Goal: Obtain resource: Obtain resource

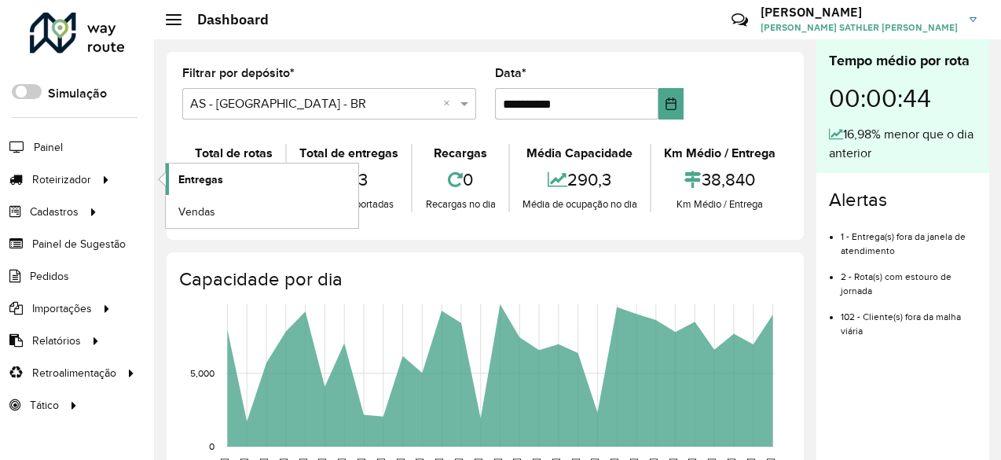
click at [220, 179] on span "Entregas" at bounding box center [200, 179] width 45 height 17
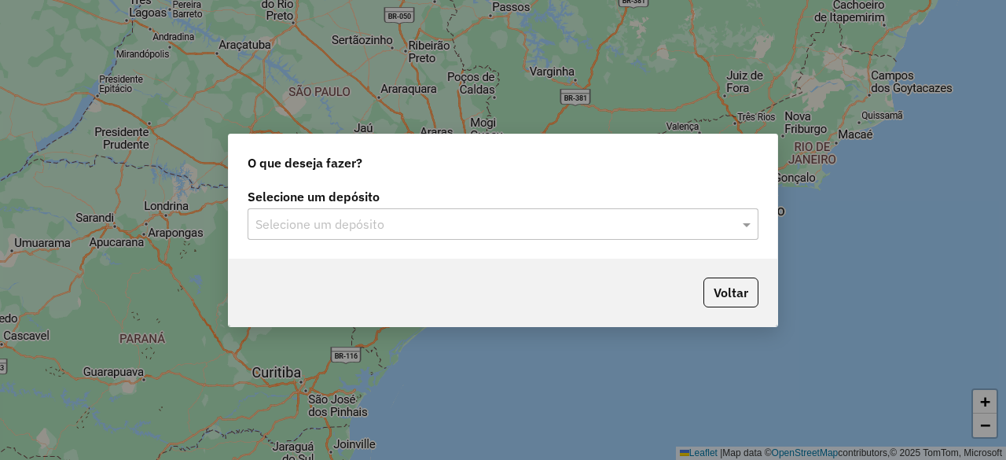
click at [360, 216] on input "text" at bounding box center [487, 224] width 464 height 19
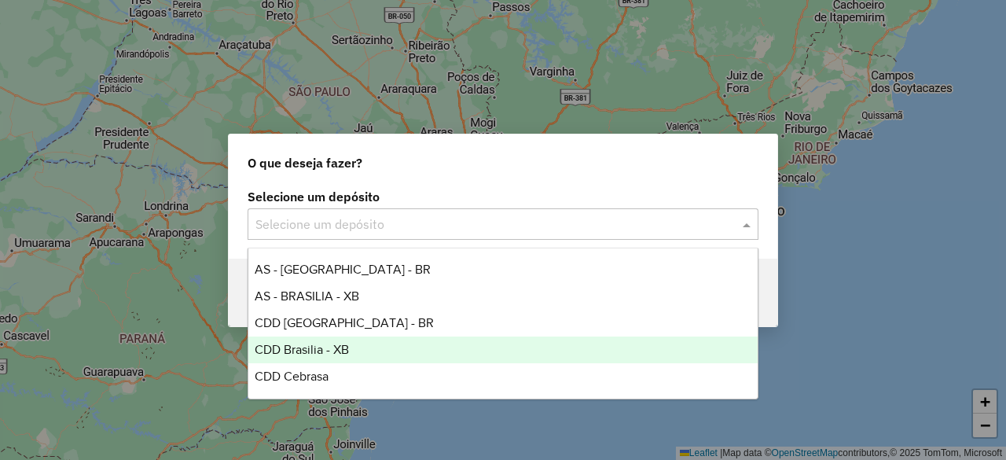
click at [348, 347] on span "CDD Brasilia - XB" at bounding box center [302, 349] width 94 height 13
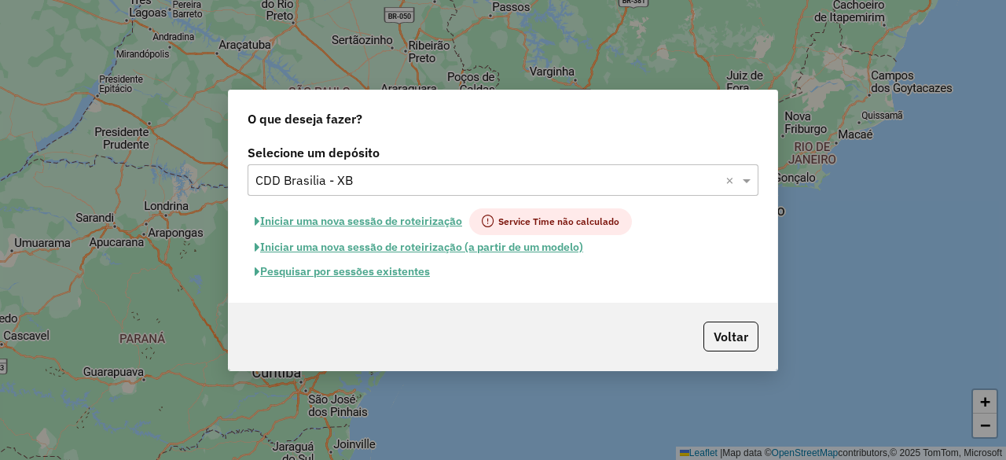
click at [393, 270] on button "Pesquisar por sessões existentes" at bounding box center [342, 271] width 189 height 24
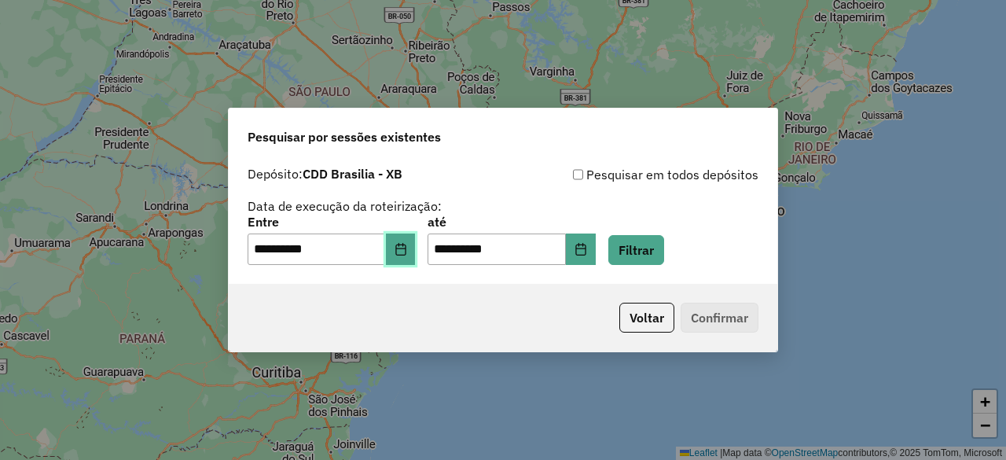
click at [407, 248] on icon "Choose Date" at bounding box center [401, 249] width 13 height 13
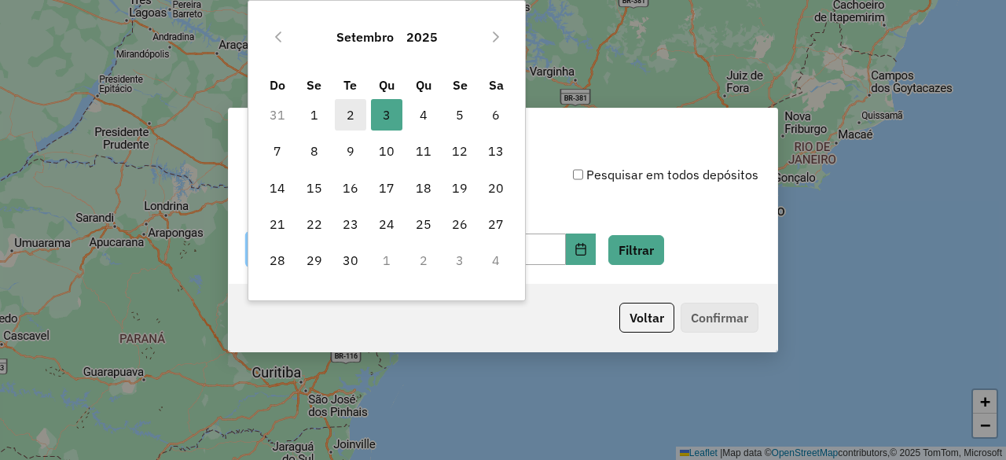
click at [355, 117] on span "2" at bounding box center [350, 114] width 31 height 31
type input "**********"
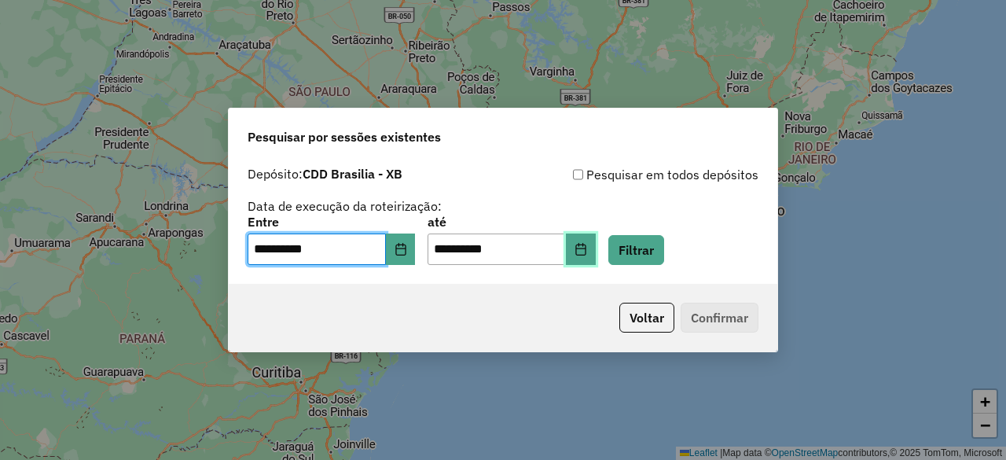
click at [585, 246] on icon "Choose Date" at bounding box center [580, 249] width 10 height 13
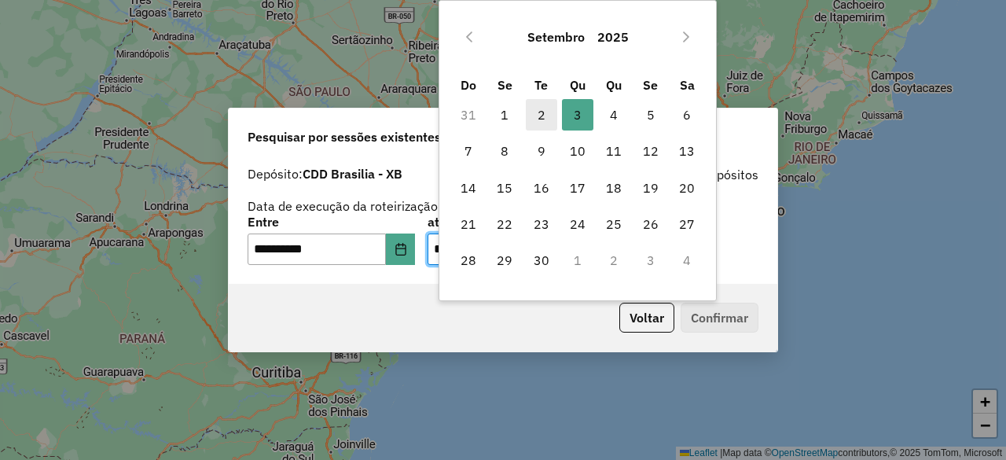
click at [538, 117] on span "2" at bounding box center [541, 114] width 31 height 31
type input "**********"
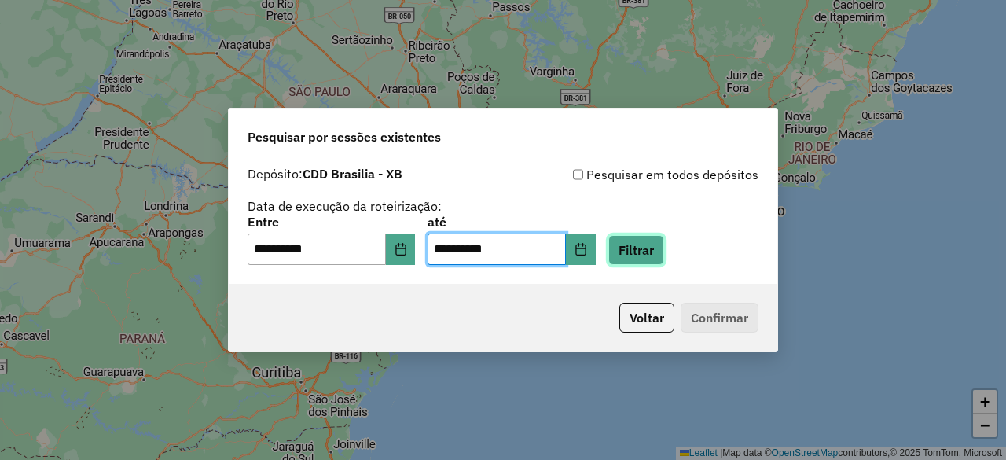
click at [664, 241] on button "Filtrar" at bounding box center [636, 250] width 56 height 30
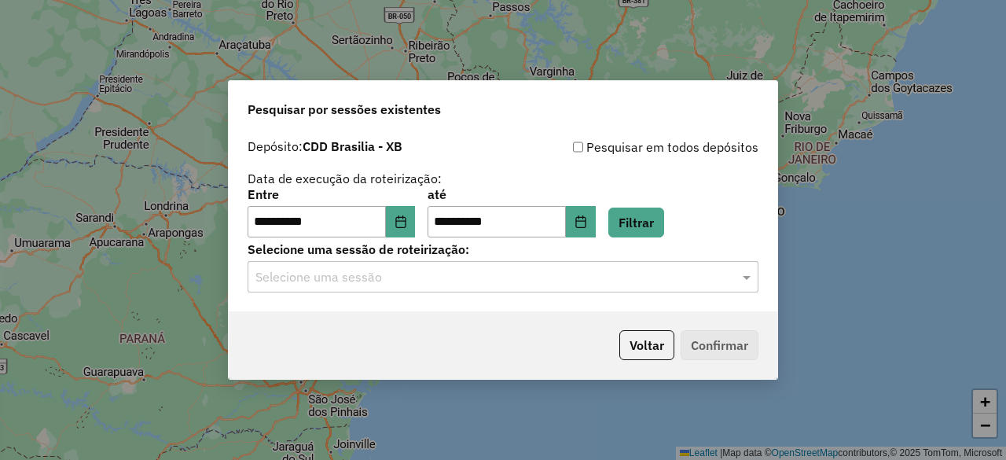
click at [380, 282] on input "text" at bounding box center [487, 277] width 464 height 19
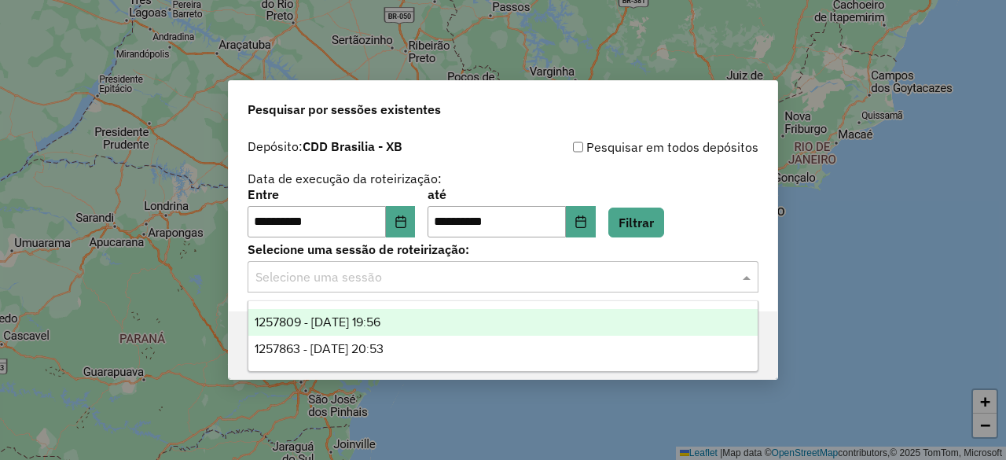
click at [380, 318] on span "1257809 - 02/09/2025 19:56" at bounding box center [318, 321] width 126 height 13
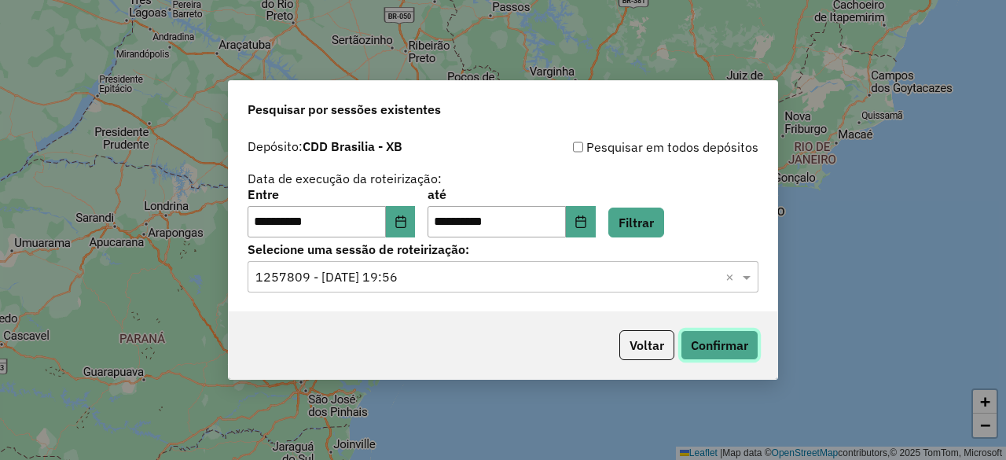
click at [721, 351] on button "Confirmar" at bounding box center [720, 345] width 78 height 30
click at [467, 288] on div "Selecione uma sessão × 1257809 - 02/09/2025 19:56 ×" at bounding box center [503, 276] width 511 height 31
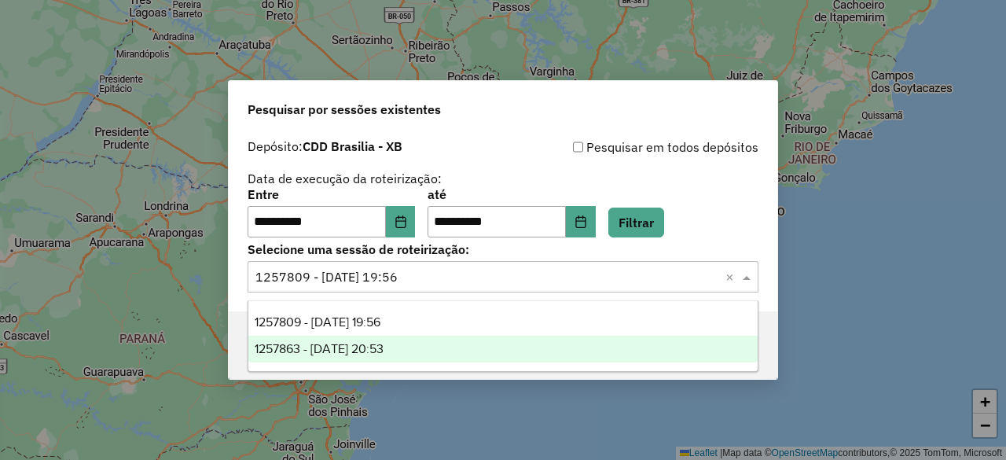
click at [384, 342] on span "1257863 - 02/09/2025 20:53" at bounding box center [319, 348] width 129 height 13
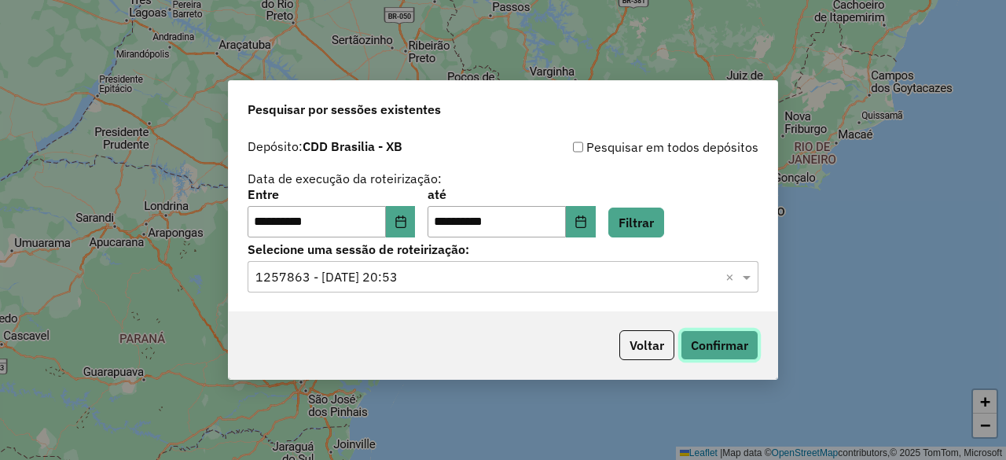
click at [743, 345] on button "Confirmar" at bounding box center [720, 345] width 78 height 30
click at [429, 285] on input "text" at bounding box center [487, 277] width 464 height 19
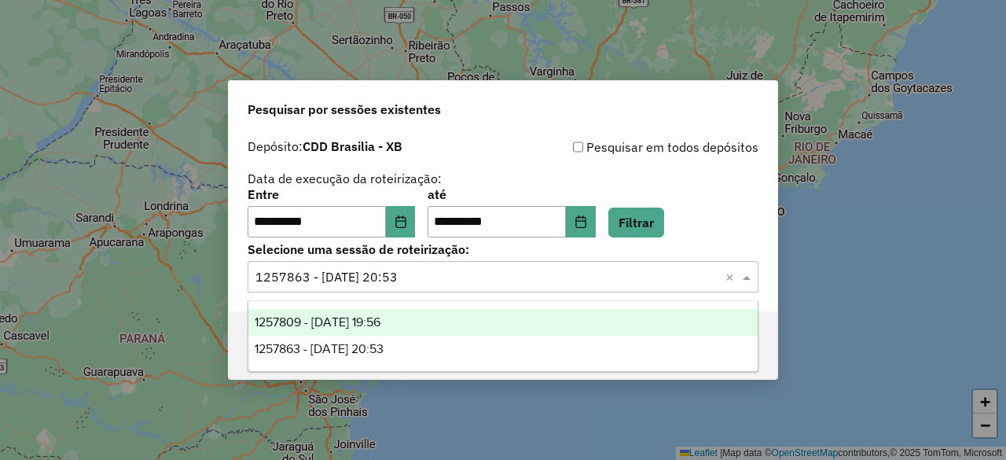
click at [380, 320] on span "1257809 - 02/09/2025 19:56" at bounding box center [318, 321] width 126 height 13
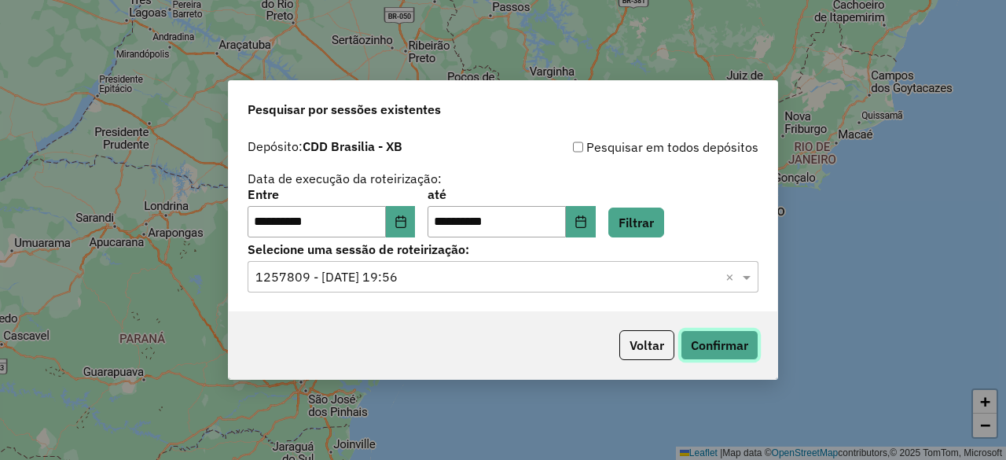
click at [715, 339] on button "Confirmar" at bounding box center [720, 345] width 78 height 30
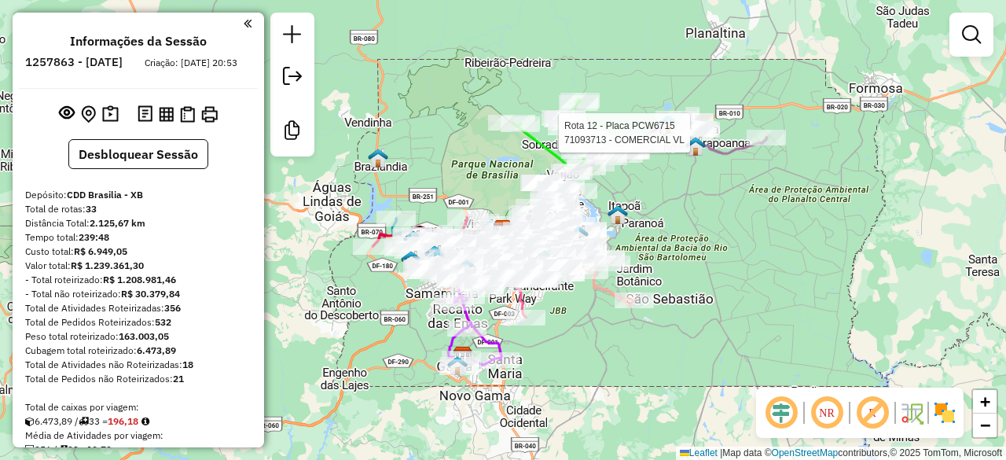
scroll to position [917, 0]
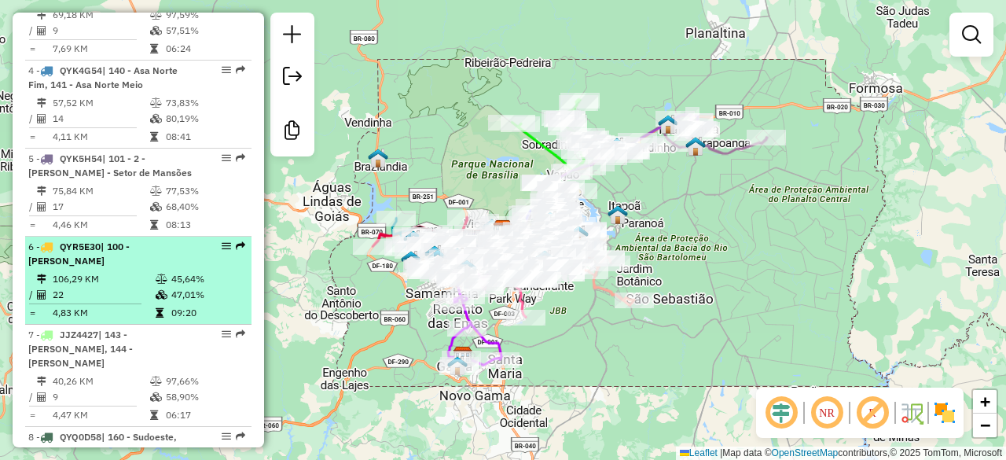
click at [115, 271] on td "106,29 KM" at bounding box center [103, 279] width 103 height 16
select select "**********"
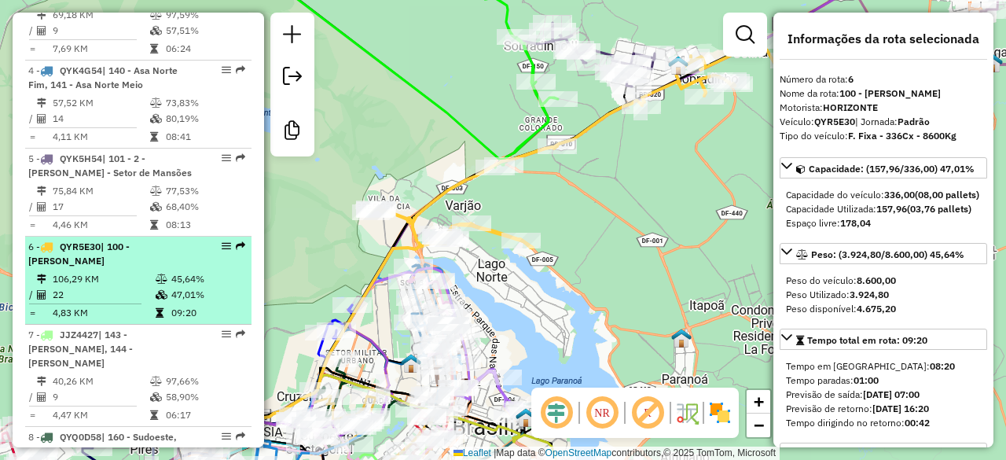
click at [222, 241] on em at bounding box center [226, 245] width 9 height 9
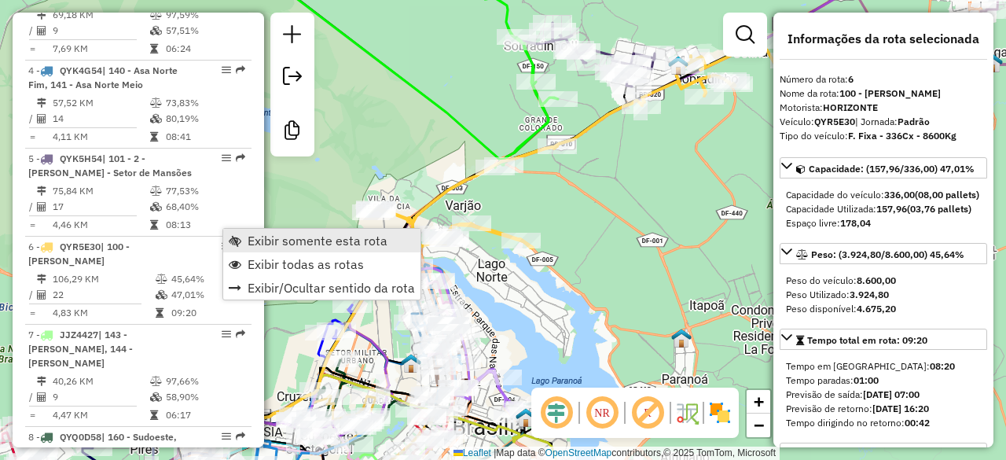
click at [279, 237] on span "Exibir somente esta rota" at bounding box center [318, 240] width 140 height 13
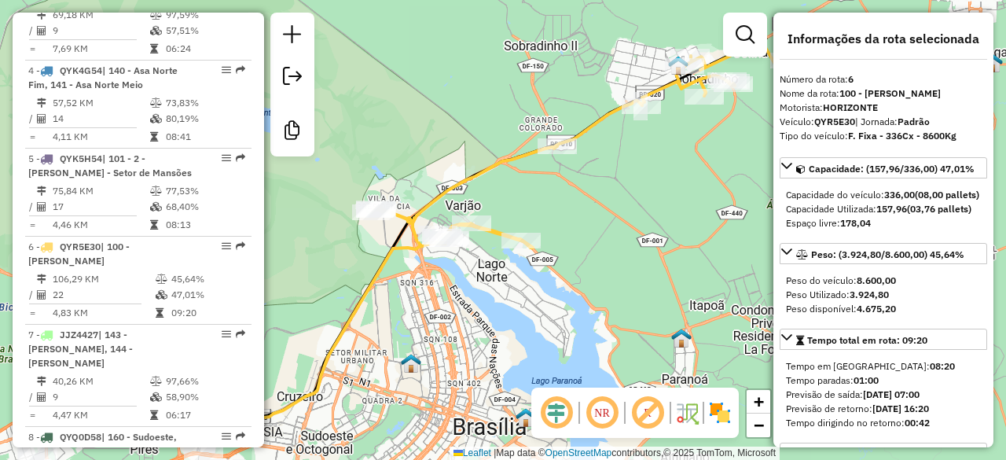
click at [607, 422] on em at bounding box center [602, 413] width 38 height 38
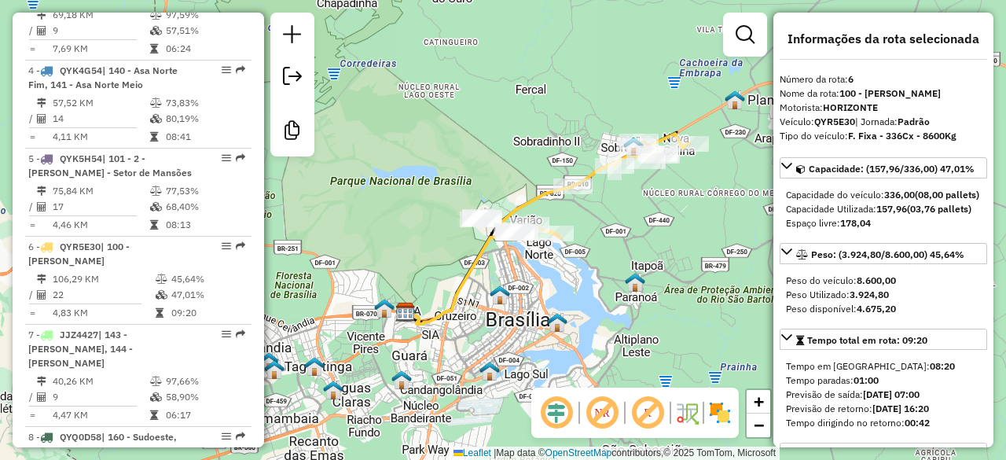
drag, startPoint x: 558, startPoint y: 257, endPoint x: 605, endPoint y: 233, distance: 52.7
click at [605, 233] on div "Janela de atendimento Grade de atendimento Capacidade Transportadoras Veículos …" at bounding box center [503, 230] width 1006 height 460
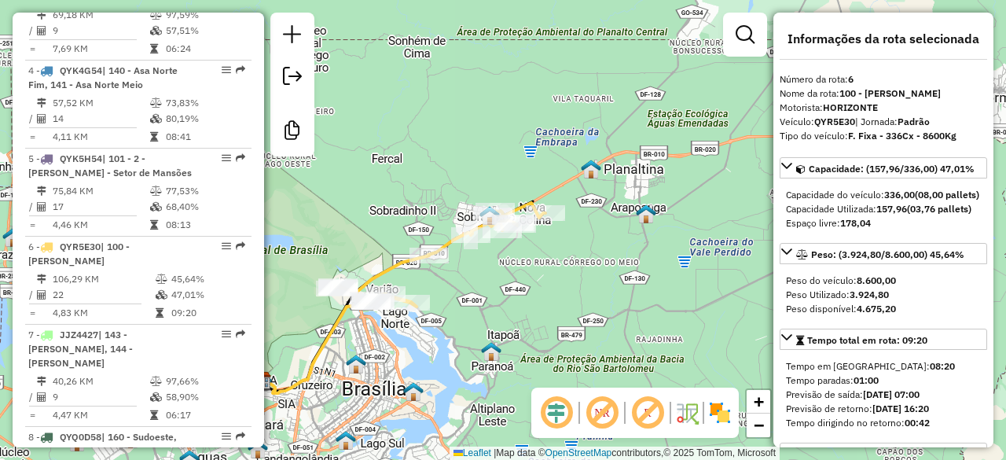
drag, startPoint x: 545, startPoint y: 259, endPoint x: 402, endPoint y: 329, distance: 159.6
click at [402, 329] on div "Janela de atendimento Grade de atendimento Capacidade Transportadoras Veículos …" at bounding box center [503, 230] width 1006 height 460
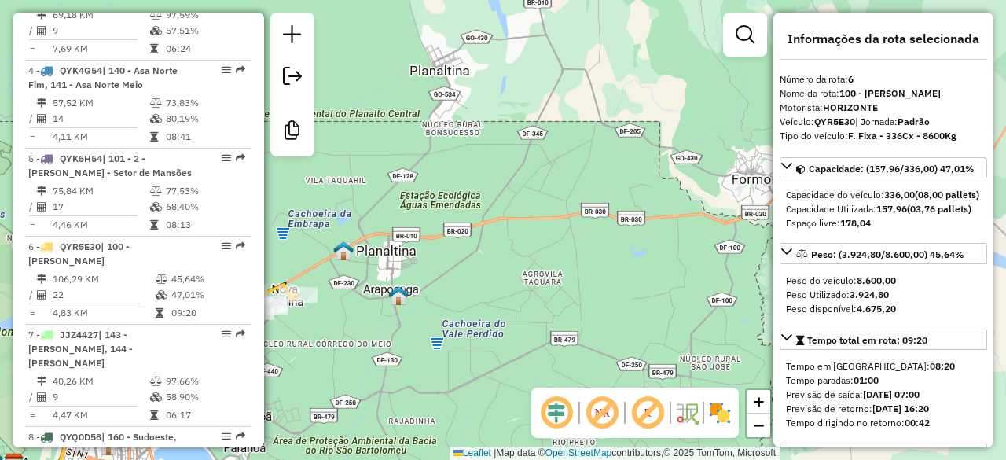
drag, startPoint x: 598, startPoint y: 233, endPoint x: 333, endPoint y: 317, distance: 277.6
click at [322, 318] on div "Janela de atendimento Grade de atendimento Capacidade Transportadoras Veículos …" at bounding box center [503, 230] width 1006 height 460
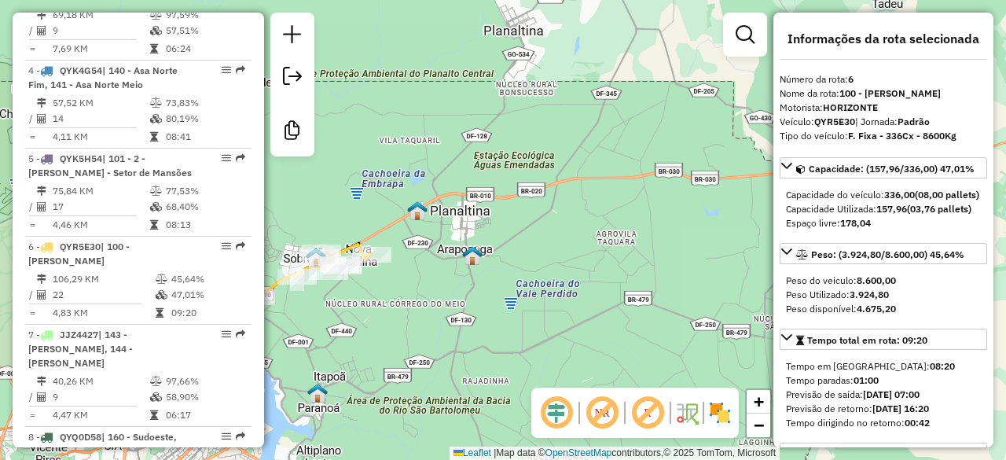
drag, startPoint x: 678, startPoint y: 252, endPoint x: 902, endPoint y: 167, distance: 239.8
click at [897, 167] on hb-router-mapa "Informações da Sessão 1257863 - 02/09/2025 Criação: 01/09/2025 20:53 Desbloquea…" at bounding box center [503, 230] width 1006 height 460
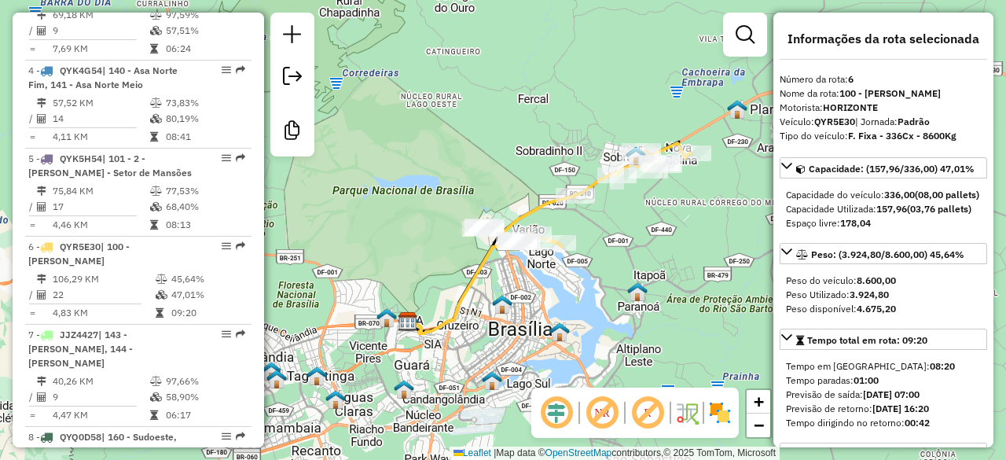
drag, startPoint x: 439, startPoint y: 285, endPoint x: 604, endPoint y: 233, distance: 174.0
click at [618, 233] on div "Janela de atendimento Grade de atendimento Capacidade Transportadoras Veículos …" at bounding box center [503, 230] width 1006 height 460
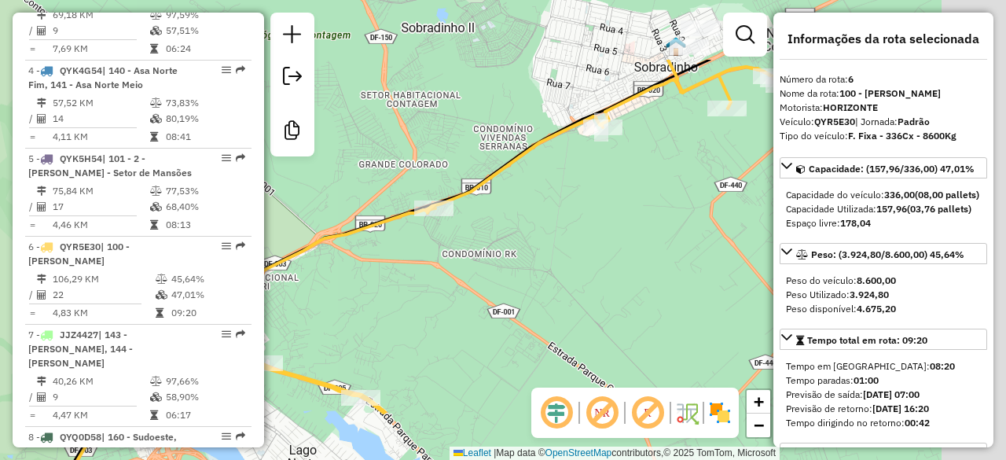
drag, startPoint x: 633, startPoint y: 144, endPoint x: 359, endPoint y: 261, distance: 298.2
click at [359, 261] on div "Janela de atendimento Grade de atendimento Capacidade Transportadoras Veículos …" at bounding box center [503, 230] width 1006 height 460
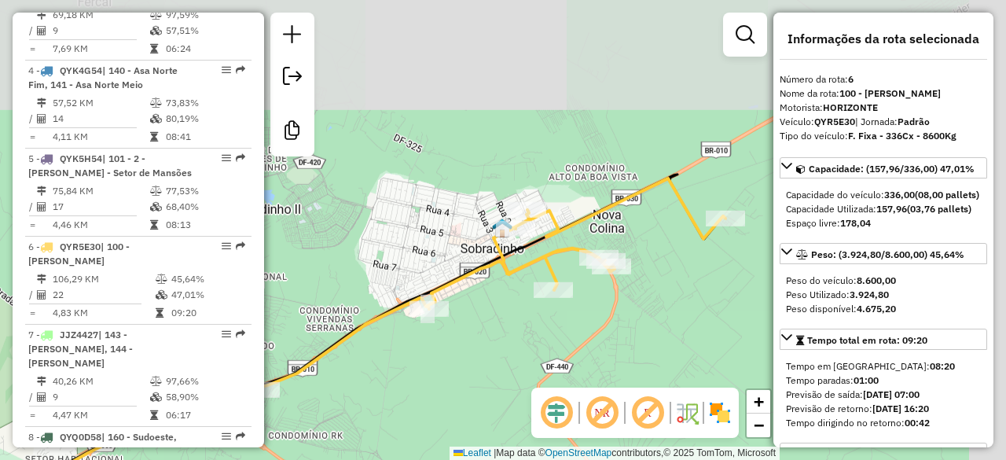
drag, startPoint x: 571, startPoint y: 215, endPoint x: 483, endPoint y: 303, distance: 124.5
click at [483, 303] on div "Janela de atendimento Grade de atendimento Capacidade Transportadoras Veículos …" at bounding box center [503, 230] width 1006 height 460
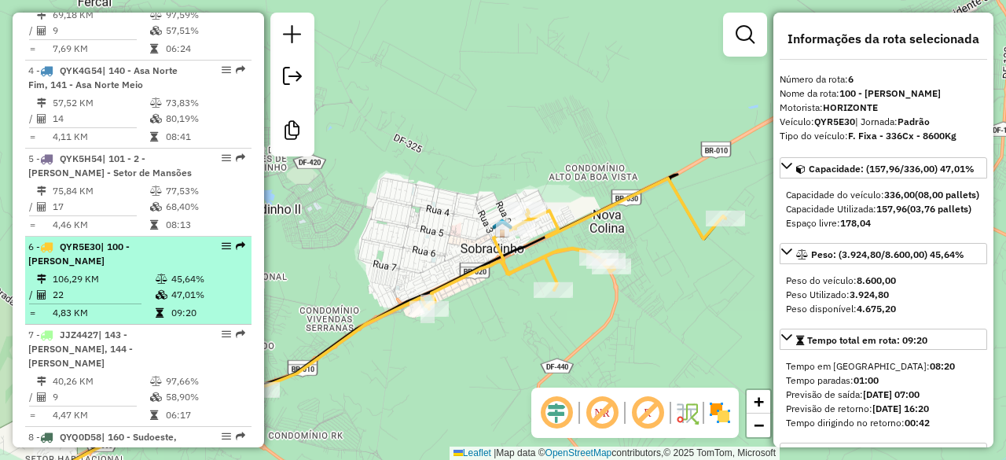
click at [112, 271] on td "106,29 KM" at bounding box center [103, 279] width 103 height 16
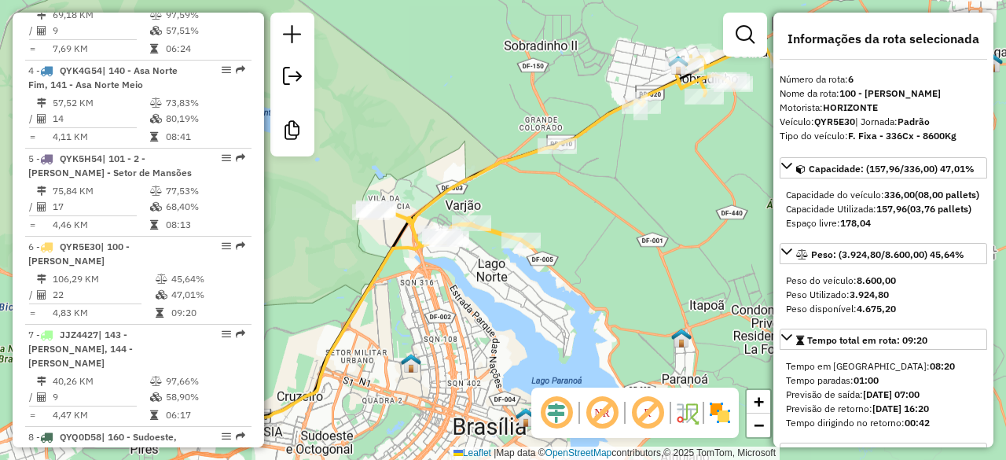
scroll to position [3826, 0]
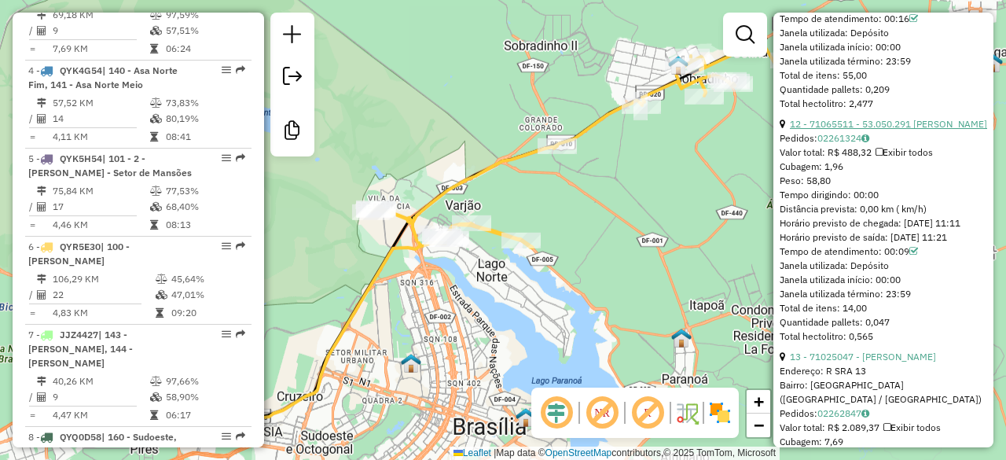
click at [902, 130] on link "12 - 71065511 - 53.050.291 RUAN PEREIRA BELO" at bounding box center [888, 124] width 197 height 12
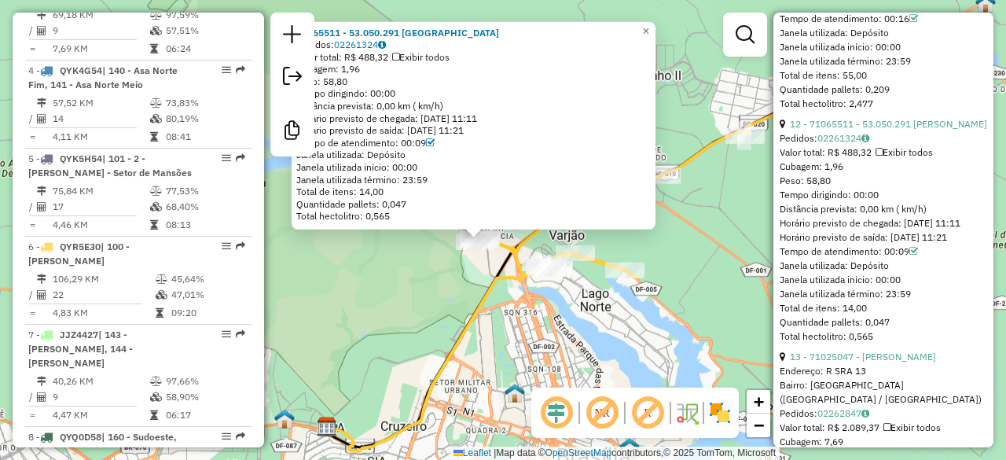
drag, startPoint x: 445, startPoint y: 251, endPoint x: 423, endPoint y: 262, distance: 24.6
click at [423, 262] on div "71065511 - 53.050.291 RUAN PEREIRA BELO Pedidos: 02261324 Valor total: R$ 488,3…" at bounding box center [503, 230] width 1006 height 460
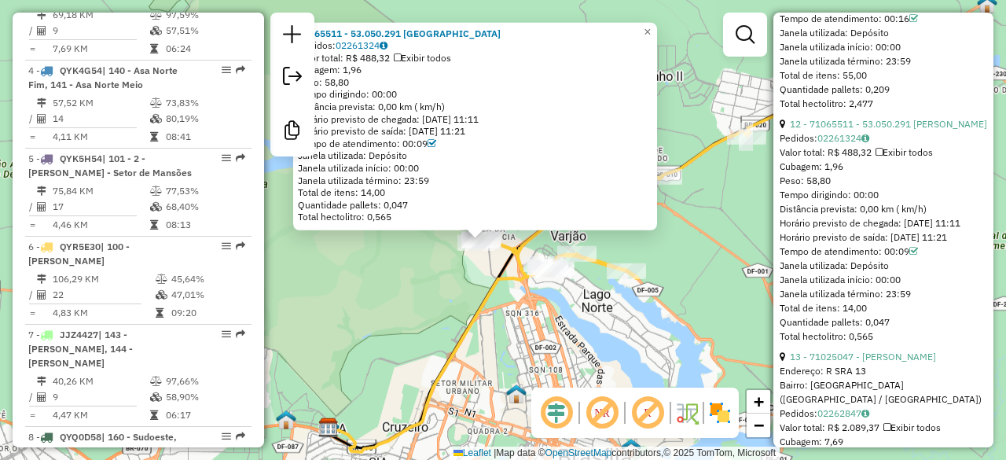
click at [482, 167] on div "Janela utilizada início: 00:00" at bounding box center [475, 168] width 354 height 13
click at [703, 237] on div "71065511 - 53.050.291 RUAN PEREIRA BELO Pedidos: 02261324 Valor total: R$ 488,3…" at bounding box center [503, 230] width 1006 height 460
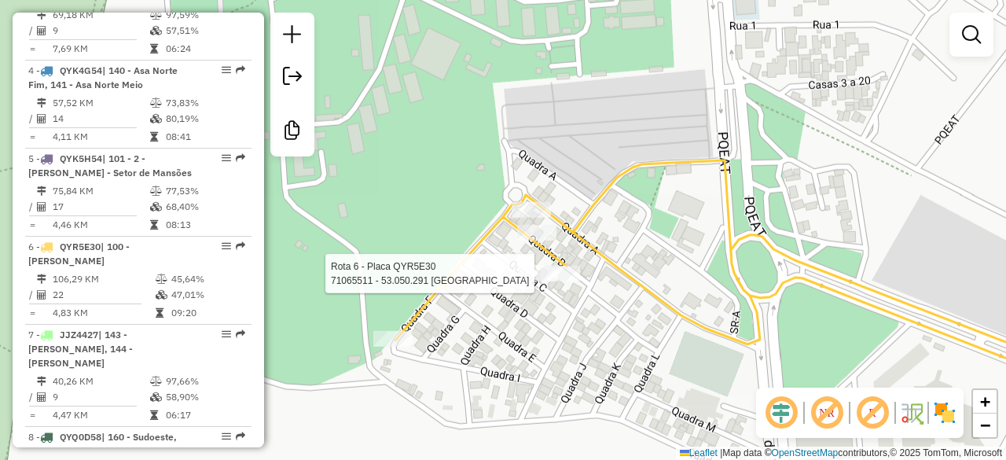
select select "**********"
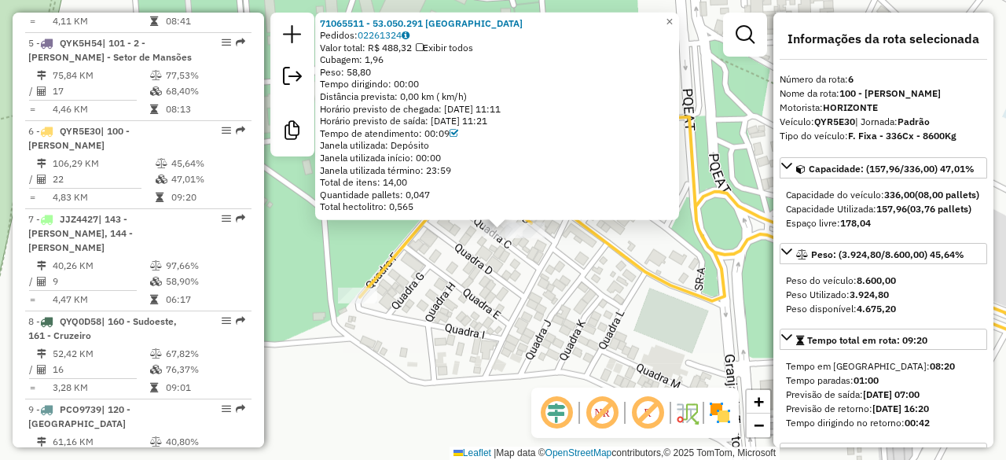
scroll to position [1125, 0]
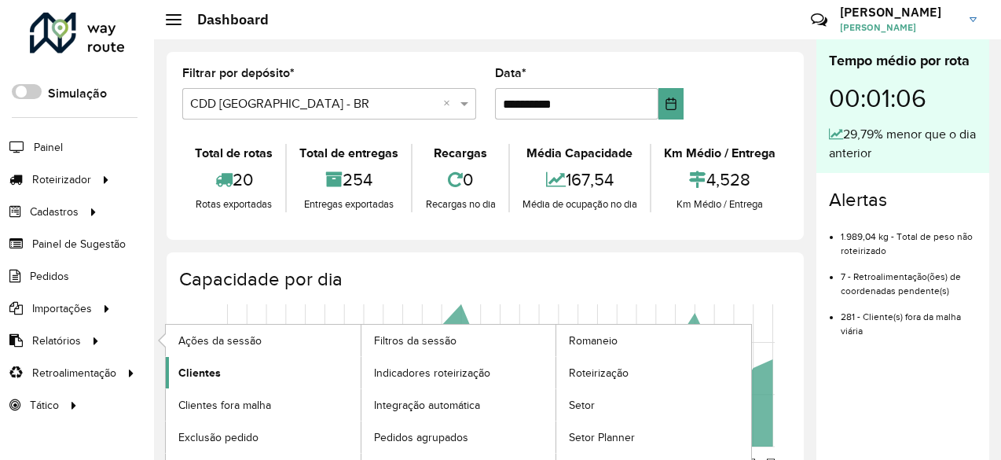
click at [199, 369] on span "Clientes" at bounding box center [199, 373] width 42 height 17
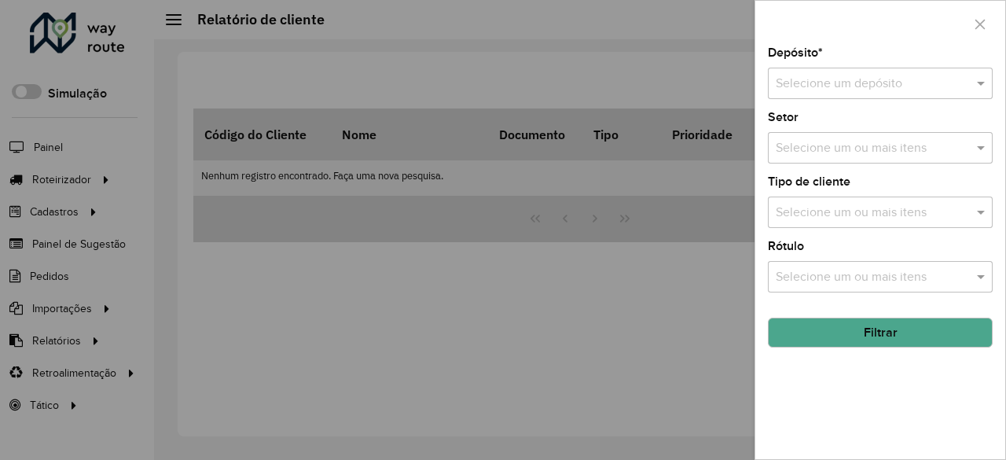
click at [853, 86] on input "text" at bounding box center [865, 84] width 178 height 19
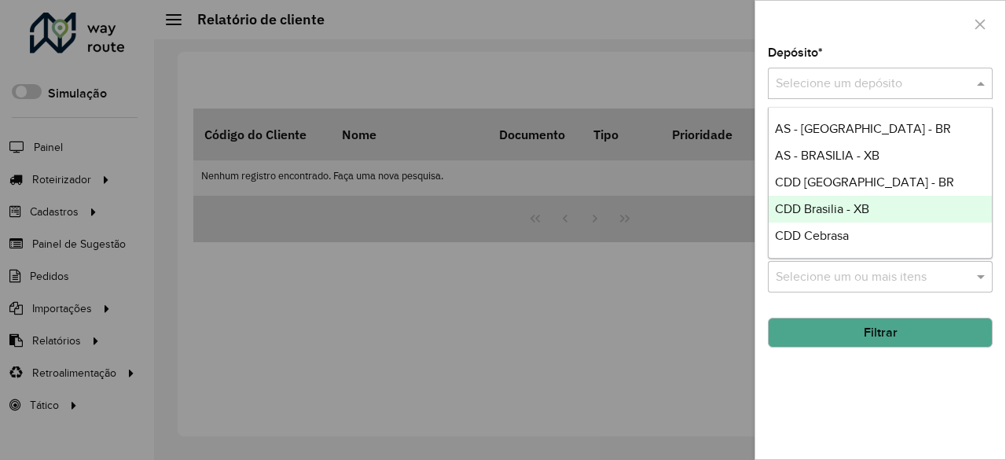
click at [828, 207] on span "CDD Brasilia - XB" at bounding box center [822, 208] width 94 height 13
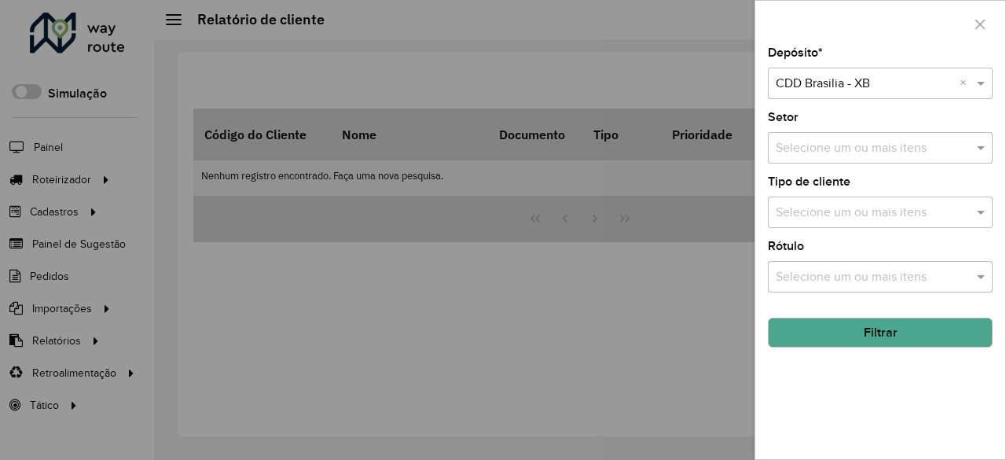
click at [861, 335] on button "Filtrar" at bounding box center [880, 333] width 225 height 30
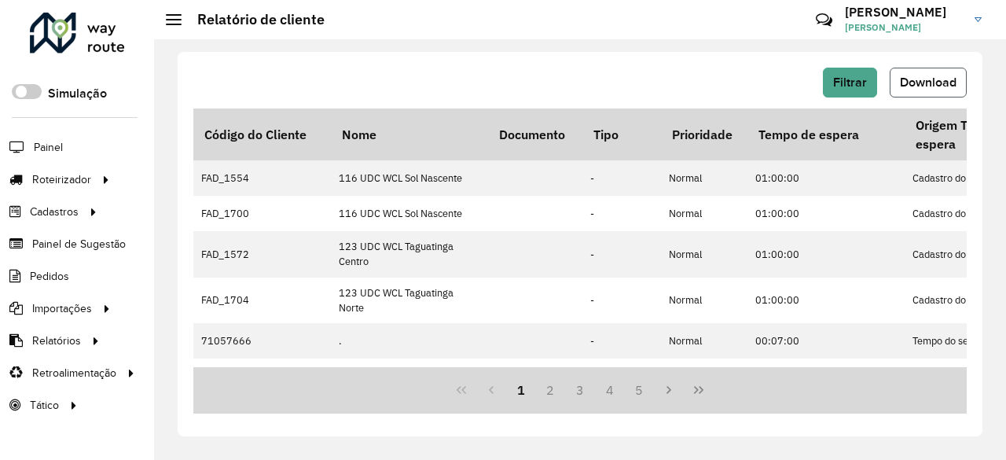
click at [943, 88] on span "Download" at bounding box center [928, 81] width 57 height 13
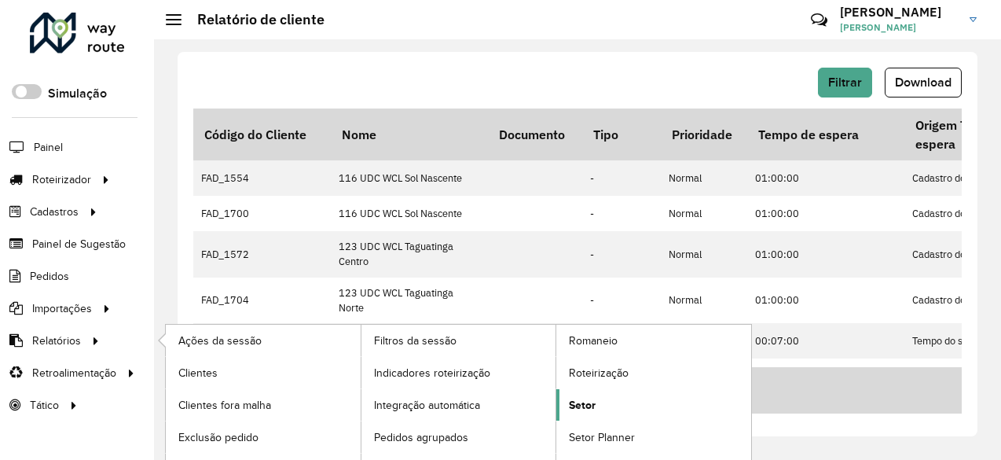
click at [589, 404] on span "Setor" at bounding box center [582, 405] width 27 height 17
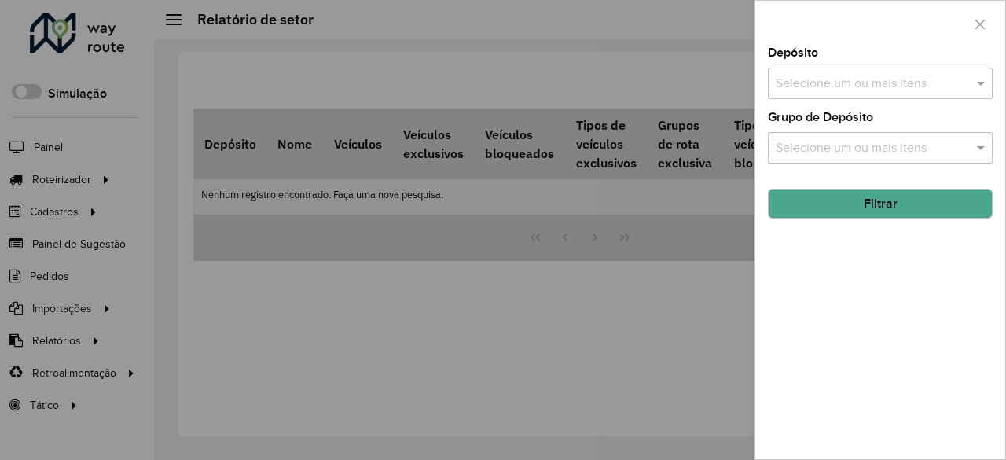
click at [846, 87] on input "text" at bounding box center [872, 84] width 201 height 19
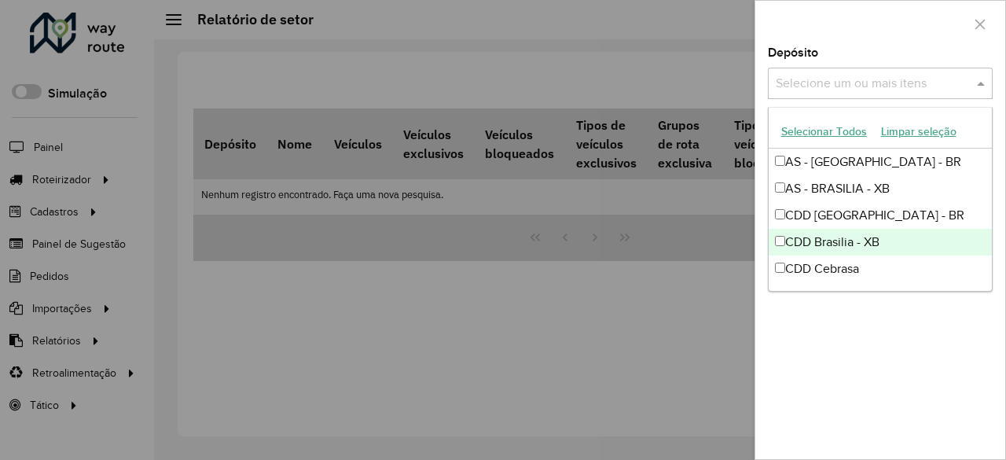
click at [838, 241] on div "CDD Brasilia - XB" at bounding box center [881, 242] width 224 height 27
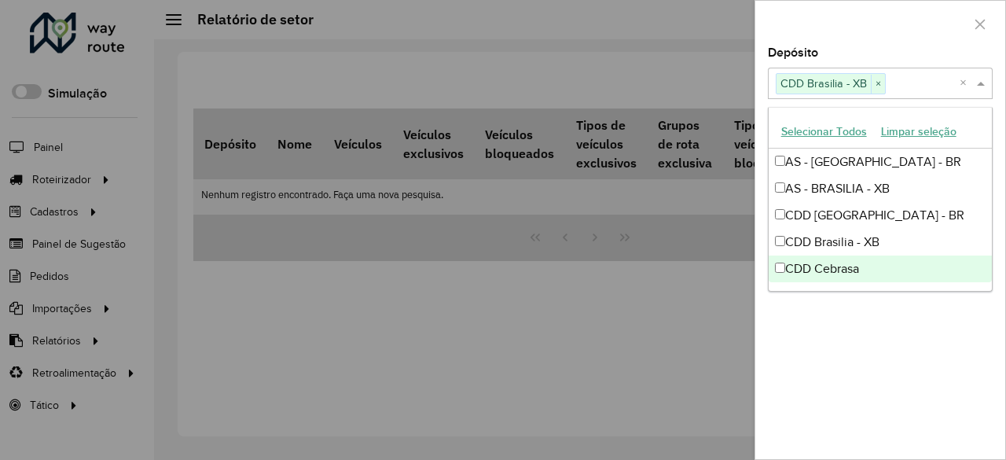
click at [853, 347] on div "Depósito Selecione um ou mais itens CDD Brasilia - XB × × Grupo de Depósito Sel…" at bounding box center [880, 253] width 250 height 412
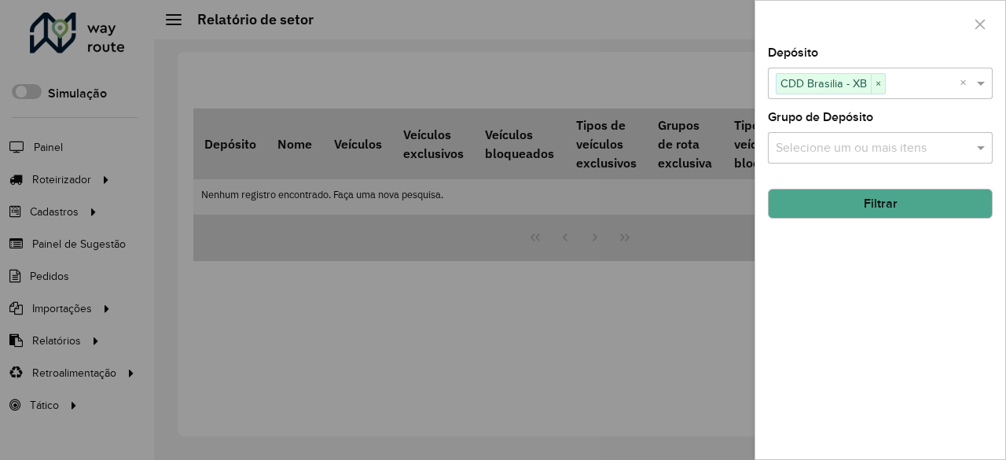
click at [874, 206] on button "Filtrar" at bounding box center [880, 204] width 225 height 30
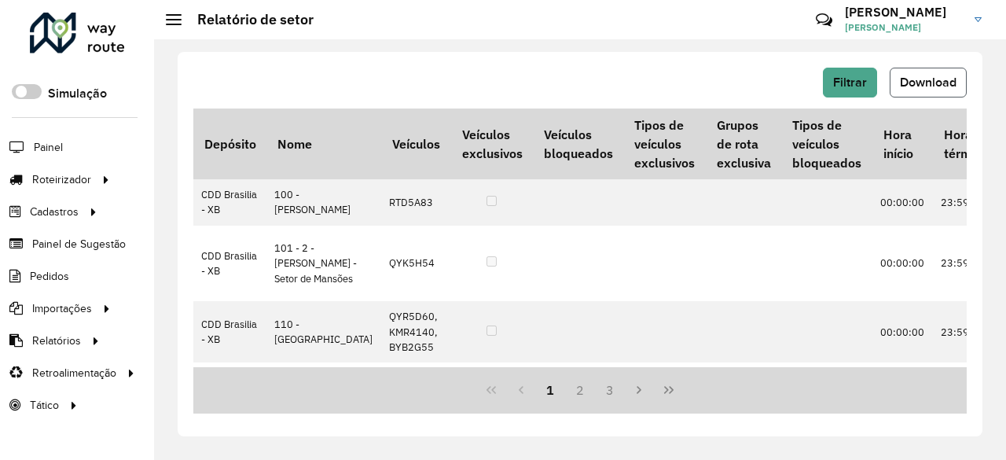
click at [918, 75] on span "Download" at bounding box center [928, 81] width 57 height 13
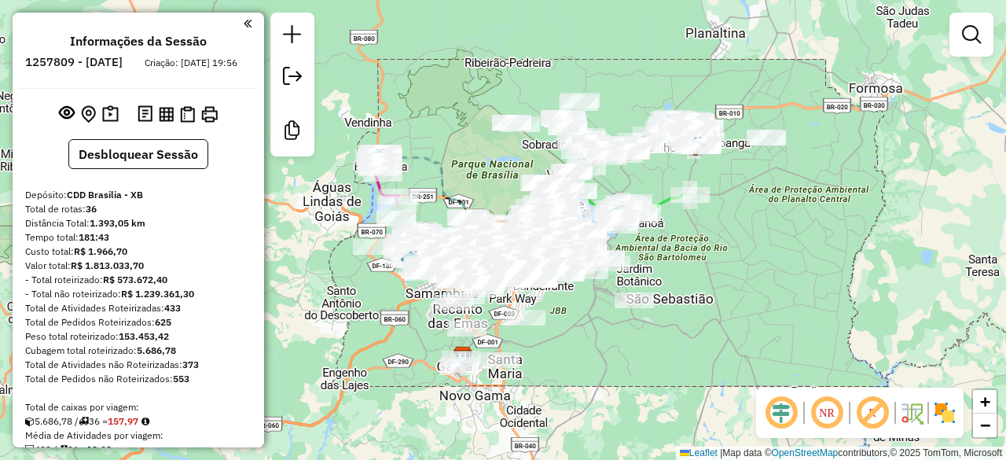
scroll to position [3343, 0]
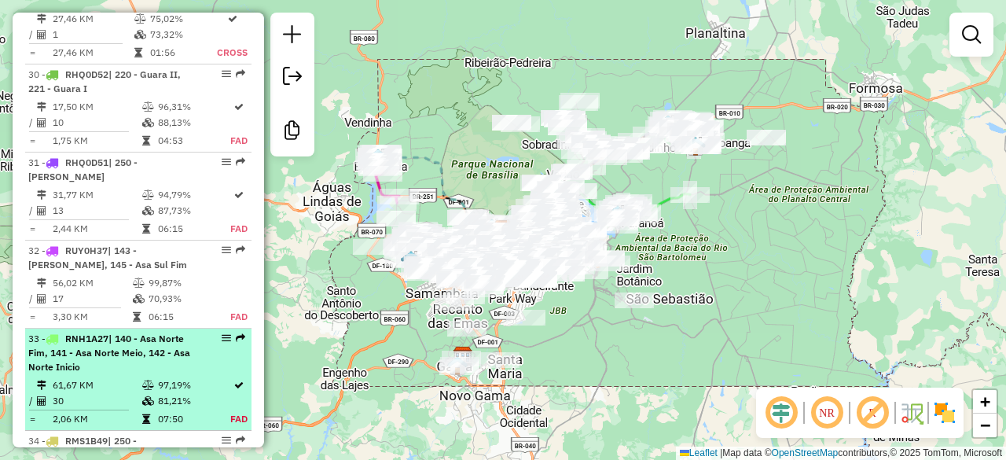
click at [153, 332] on span "| 140 - Asa Norte Fim, 141 - Asa Norte Meio, 142 - Asa Norte Inicio" at bounding box center [109, 352] width 162 height 40
select select "**********"
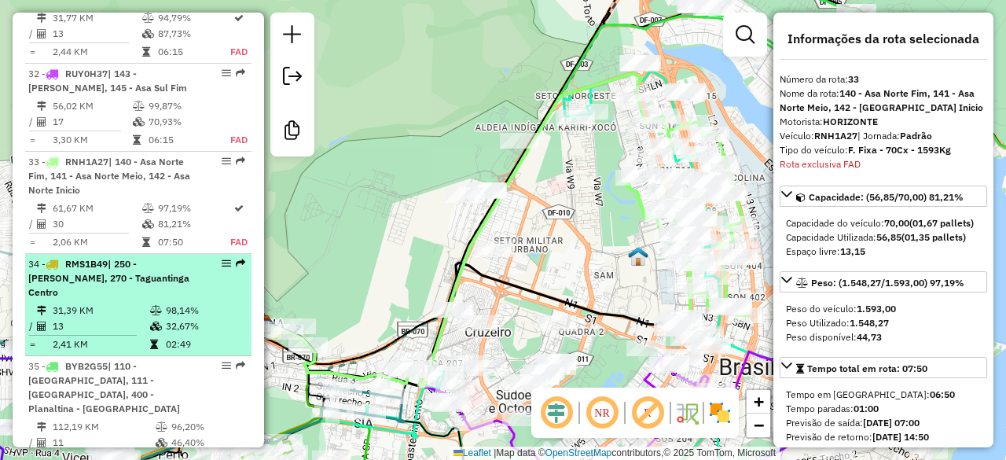
scroll to position [3551, 0]
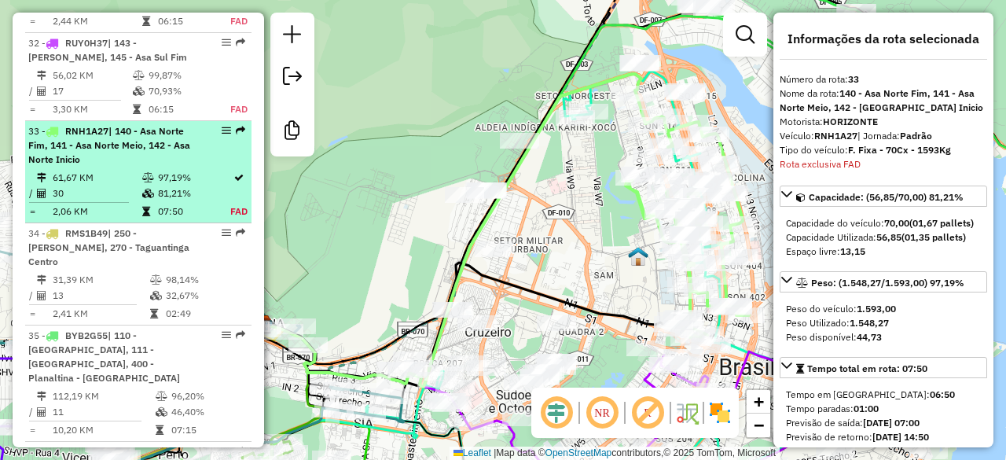
click at [222, 126] on em at bounding box center [226, 130] width 9 height 9
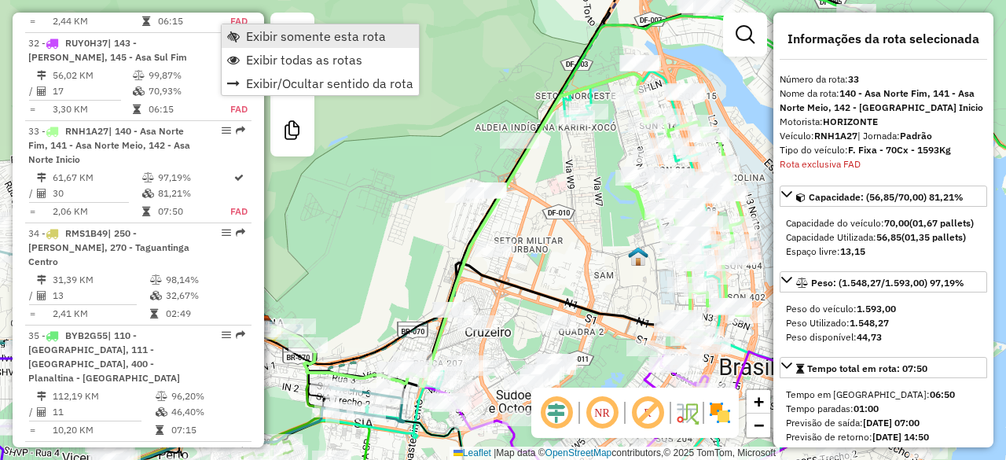
click at [286, 42] on span "Exibir somente esta rota" at bounding box center [316, 36] width 140 height 13
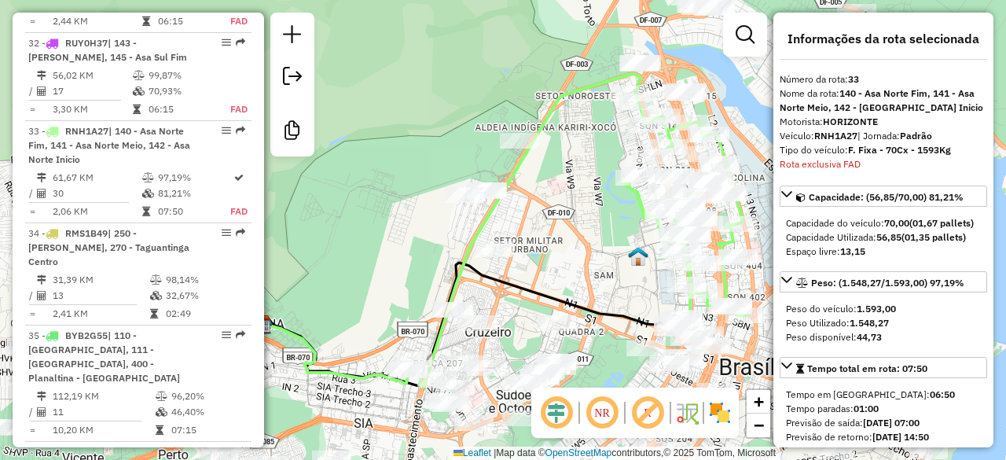
click at [610, 414] on em at bounding box center [602, 413] width 38 height 38
